Goal: Information Seeking & Learning: Learn about a topic

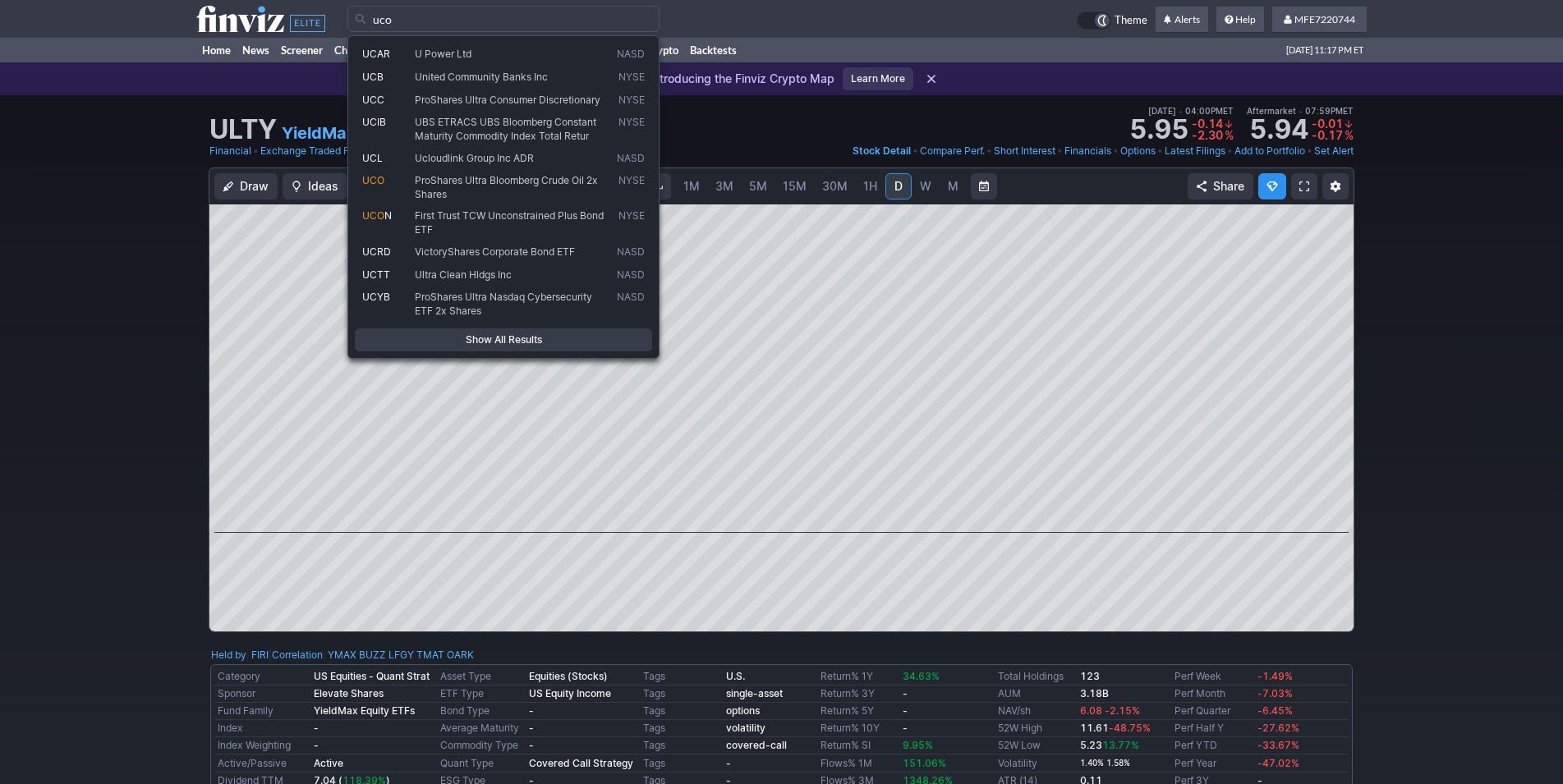
type input "uco"
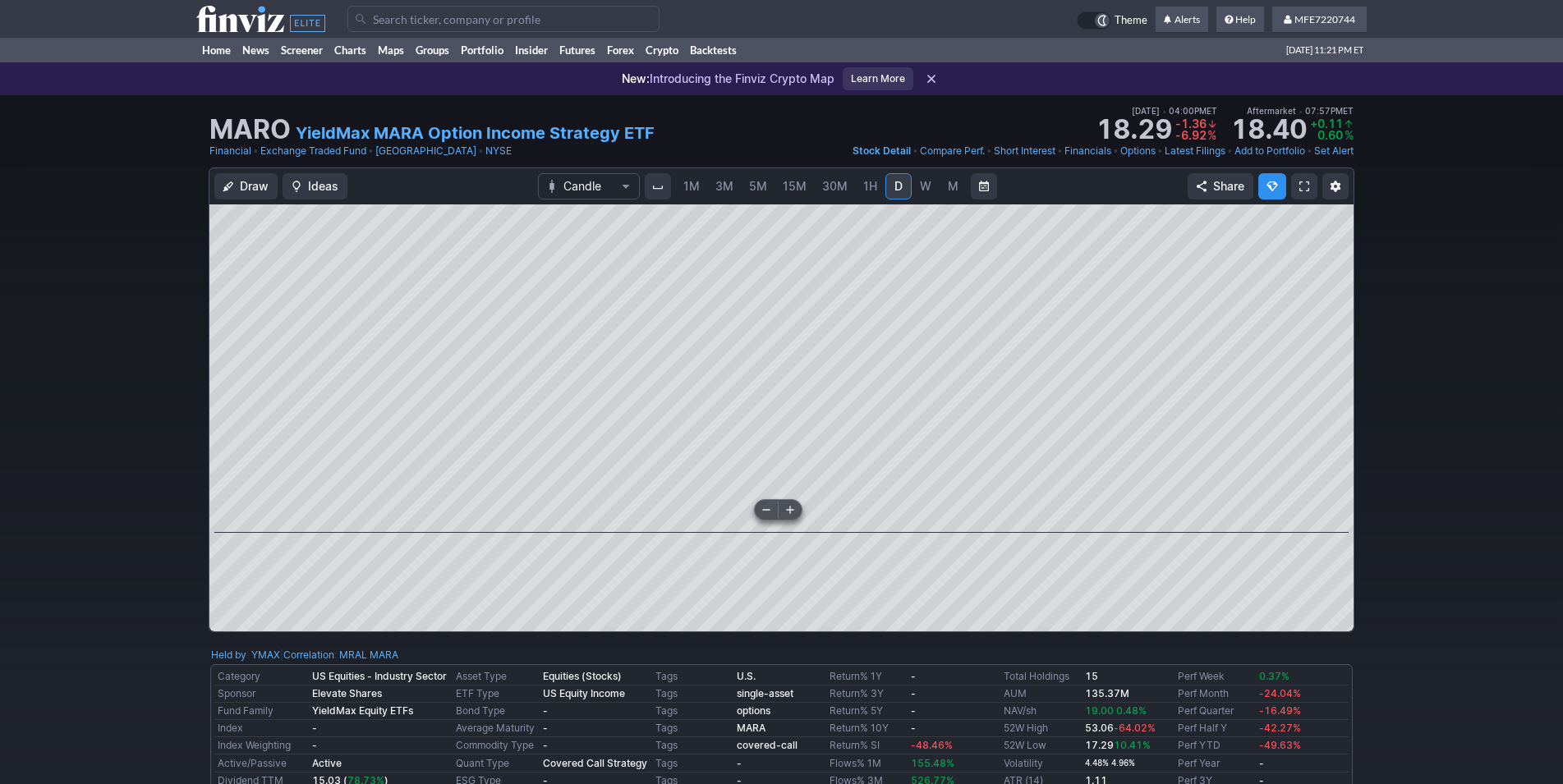
click at [1508, 483] on div "Draw Ideas Candle 1M 3M 5M 15M 30M 1H D W M Share" at bounding box center [782, 406] width 1563 height 478
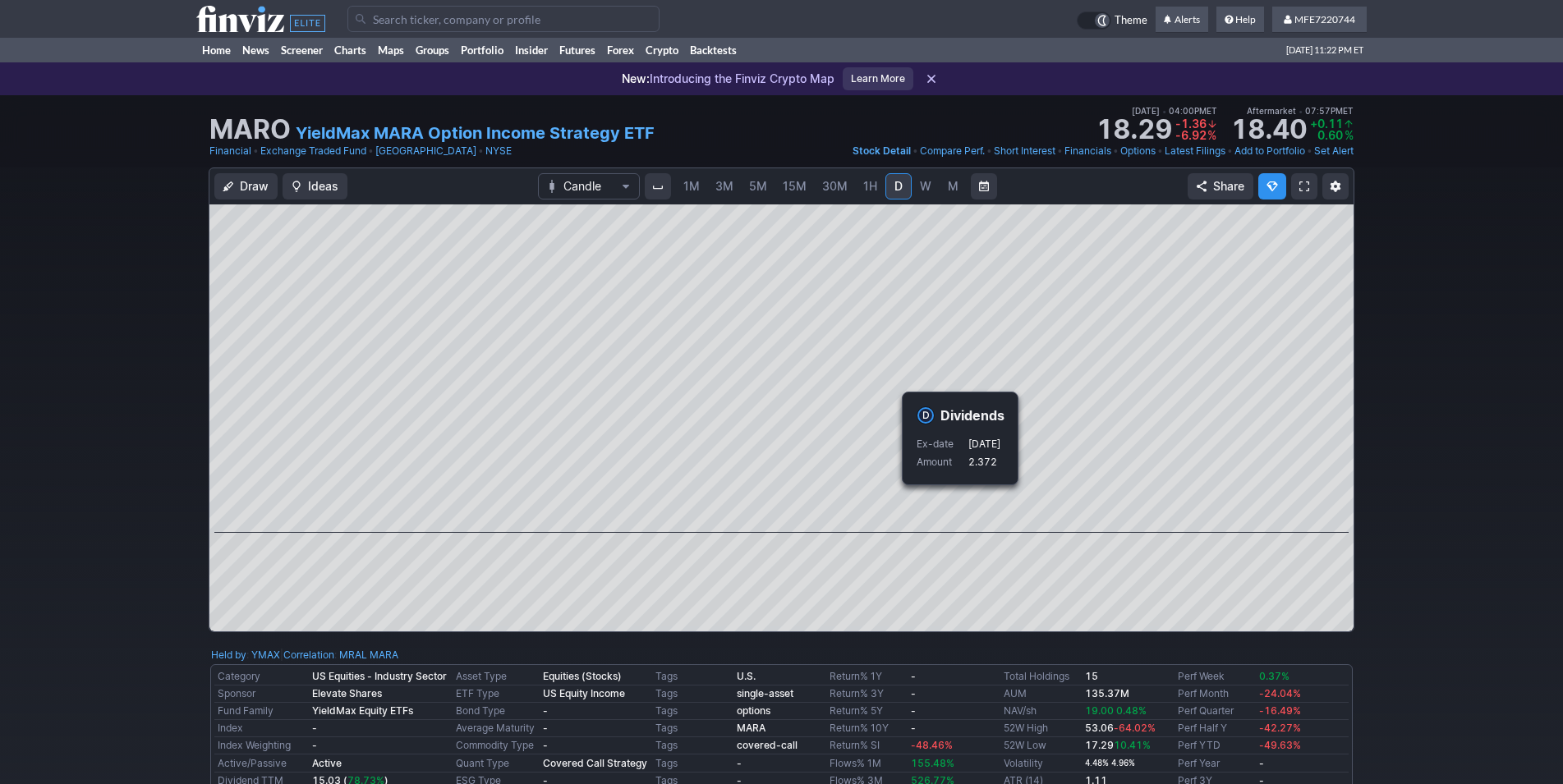
click at [1396, 496] on div "Draw Ideas Candle 1M 3M 5M 15M 30M 1H D W M Share" at bounding box center [782, 406] width 1563 height 478
click at [1408, 541] on div "Draw Ideas Candle 1M 3M 5M 15M 30M 1H D W M Share" at bounding box center [782, 406] width 1563 height 478
